Goal: Task Accomplishment & Management: Complete application form

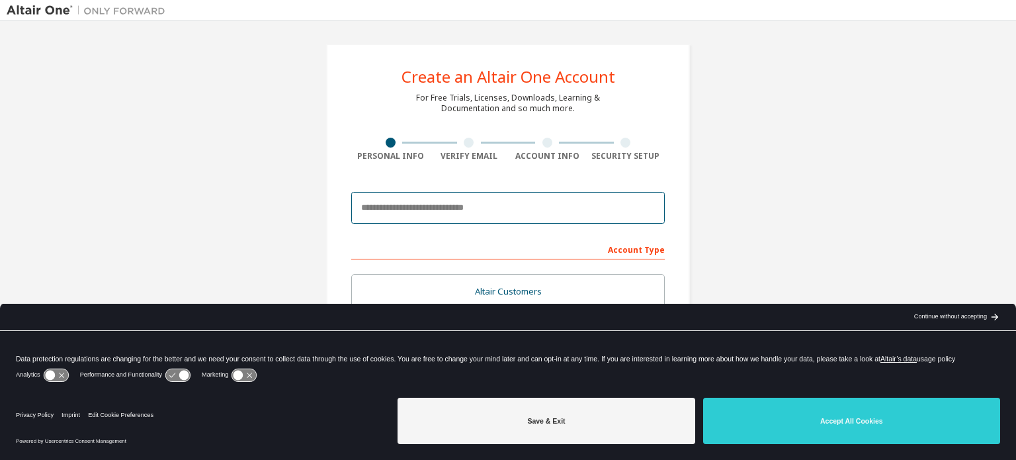
click at [432, 210] on input "email" at bounding box center [507, 208] width 313 height 32
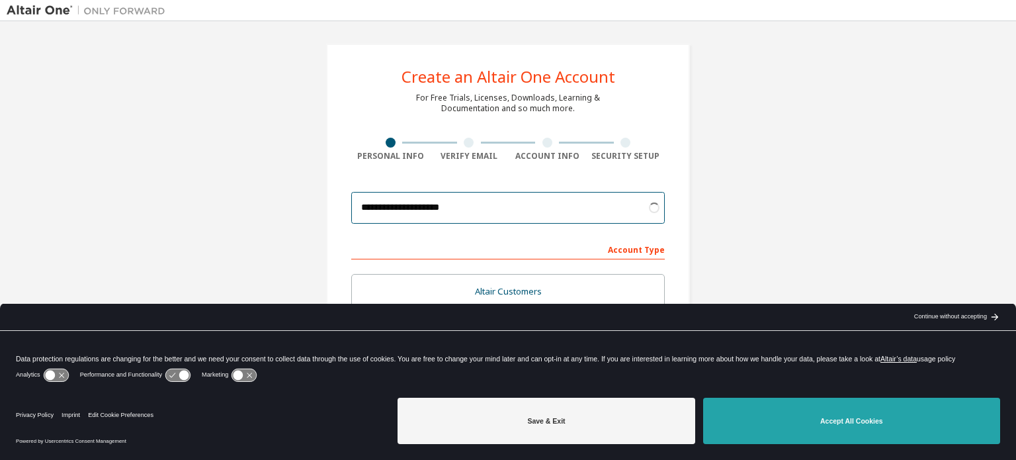
type input "**********"
click at [840, 426] on button "Accept All Cookies" at bounding box center [851, 420] width 297 height 46
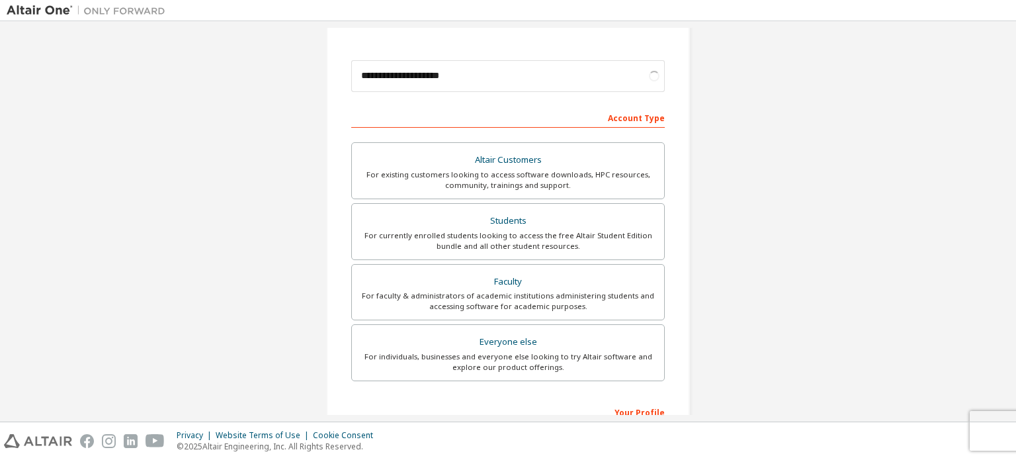
scroll to position [132, 0]
click at [515, 216] on div "Students" at bounding box center [508, 220] width 296 height 19
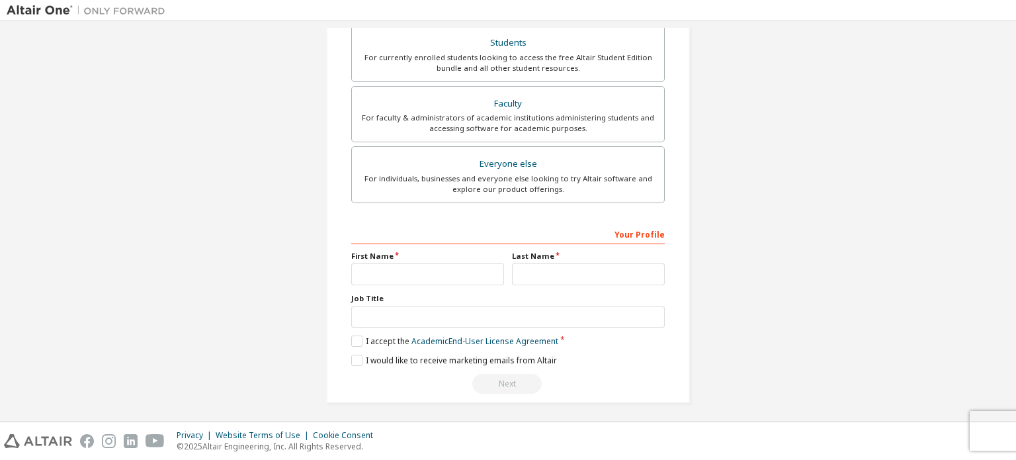
scroll to position [310, 0]
click at [388, 270] on input "text" at bounding box center [427, 274] width 153 height 22
type input "*****"
type input "********"
click at [353, 339] on label "I accept the Academic End-User License Agreement" at bounding box center [454, 340] width 207 height 11
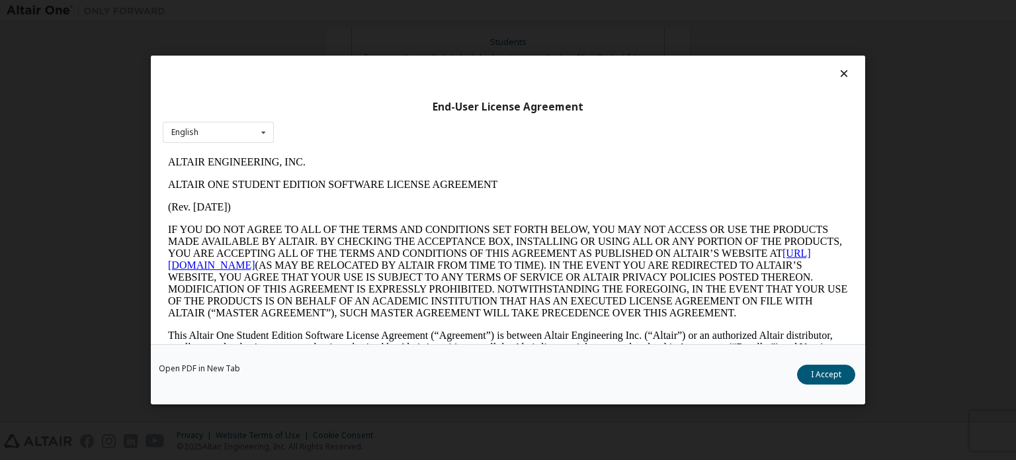
scroll to position [0, 0]
click at [245, 137] on div "English English" at bounding box center [218, 133] width 111 height 22
click at [820, 370] on button "I Accept" at bounding box center [826, 374] width 58 height 20
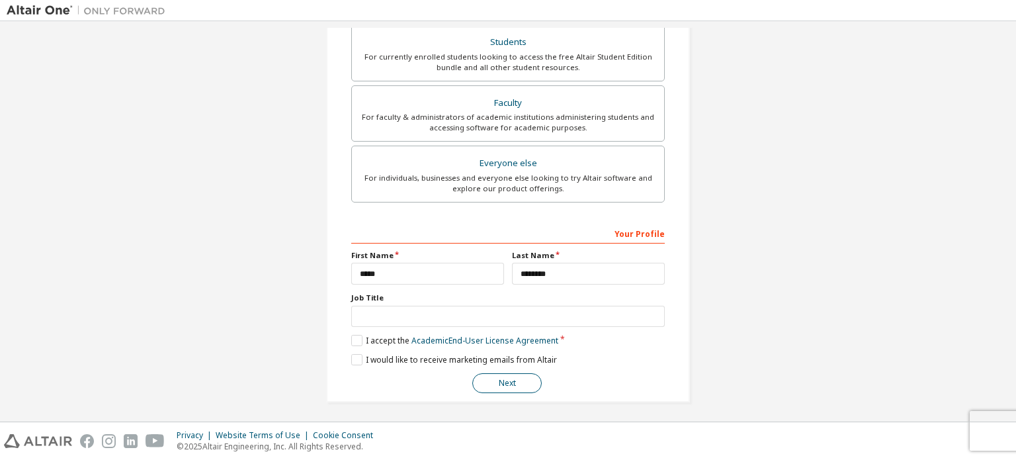
click at [520, 389] on button "Next" at bounding box center [506, 383] width 69 height 20
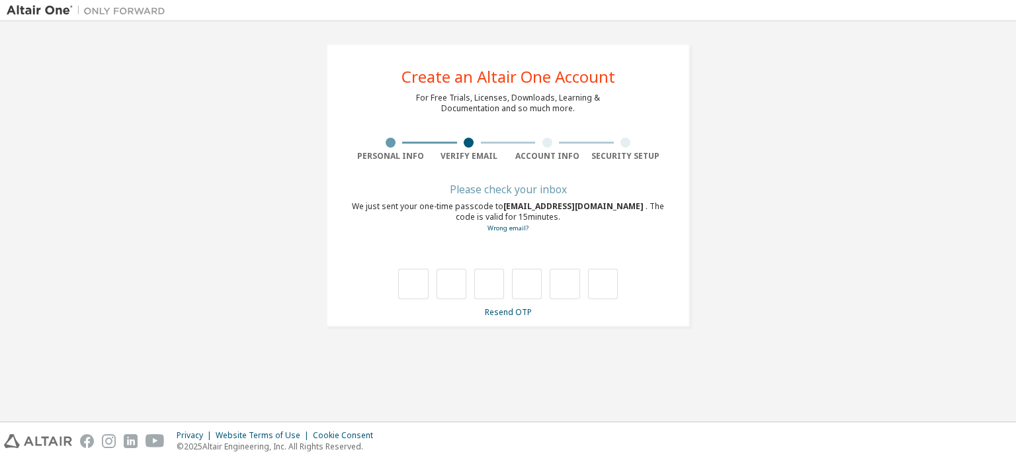
type input "*"
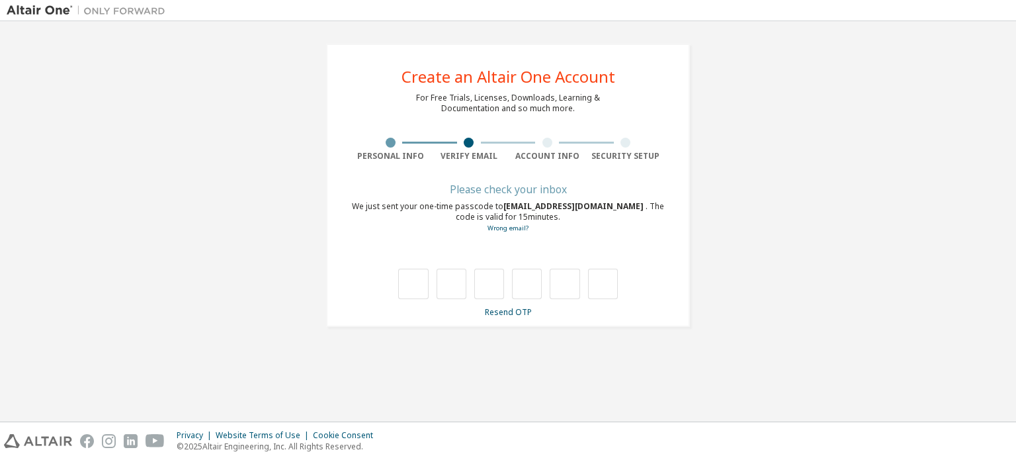
type input "*"
